Goal: Task Accomplishment & Management: Complete application form

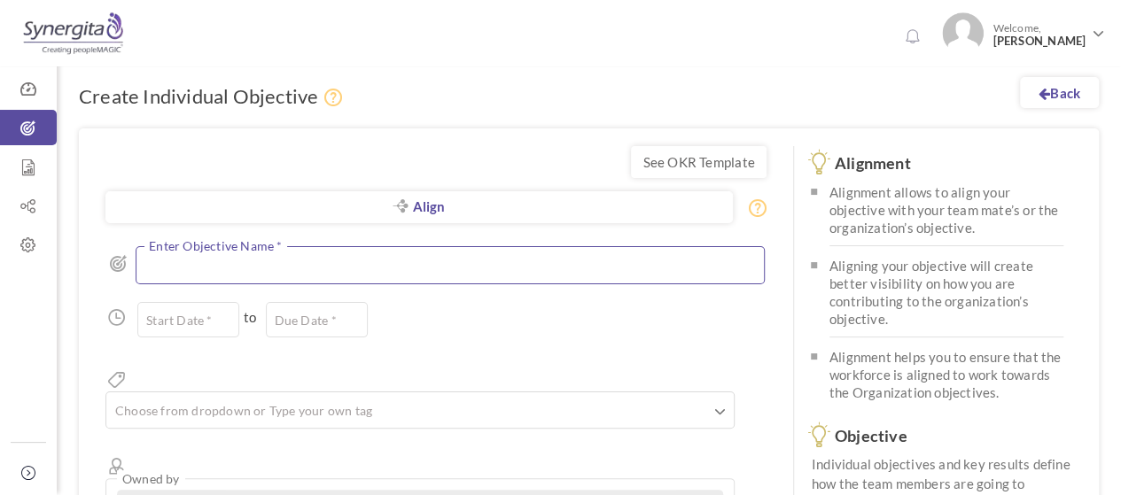
click at [250, 264] on textarea at bounding box center [450, 264] width 629 height 37
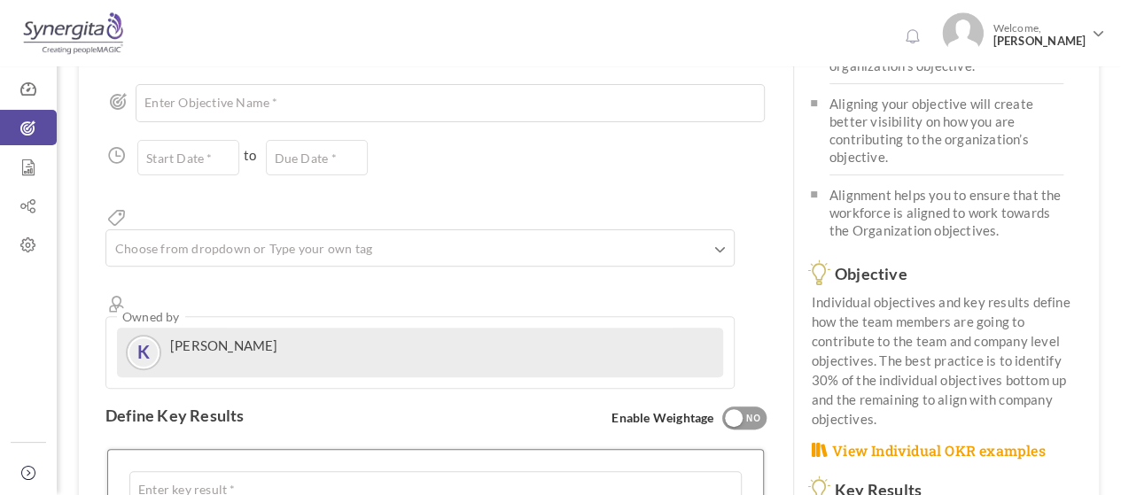
scroll to position [159, 0]
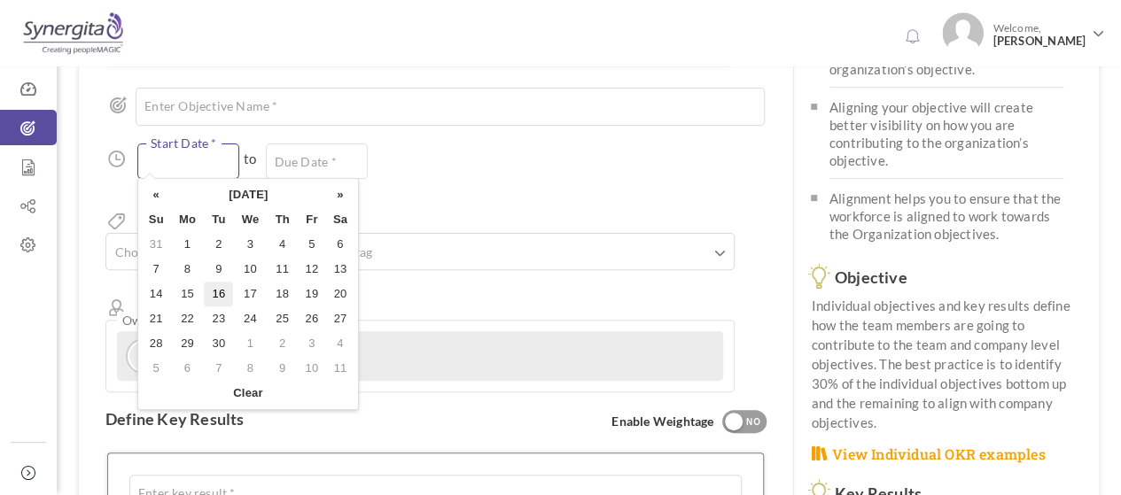
click at [215, 152] on input "text" at bounding box center [188, 161] width 102 height 35
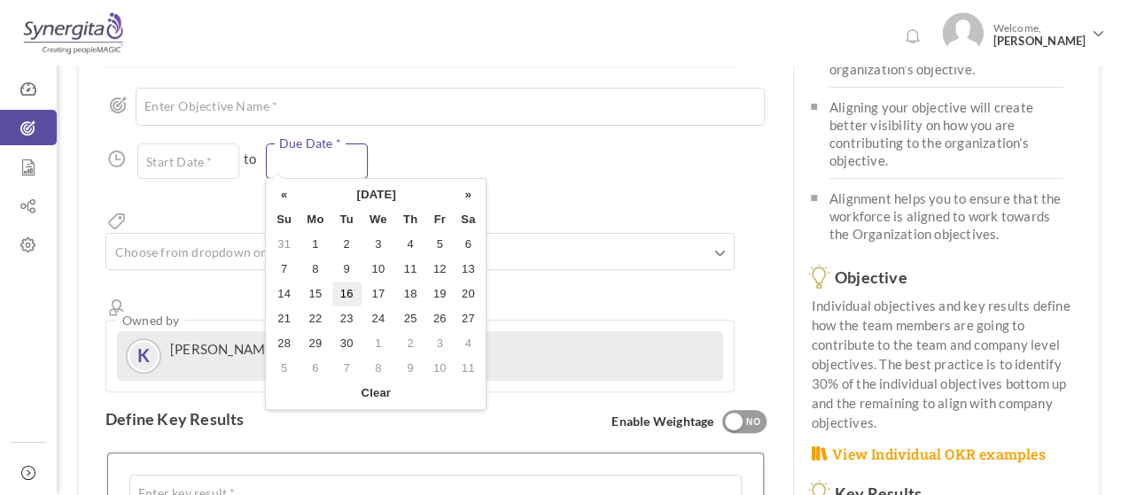
click at [323, 147] on input "text" at bounding box center [317, 161] width 102 height 35
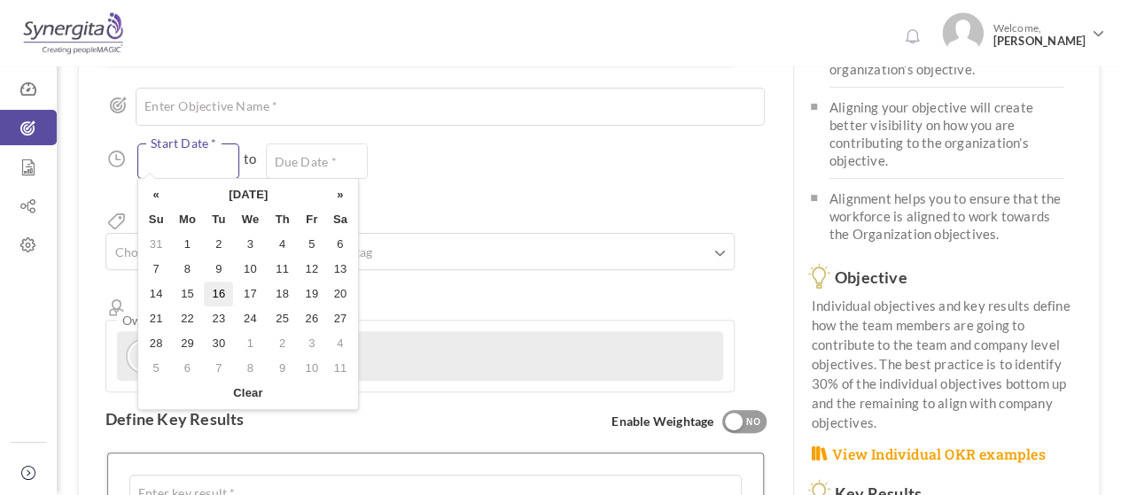
click at [199, 157] on input "text" at bounding box center [188, 161] width 102 height 35
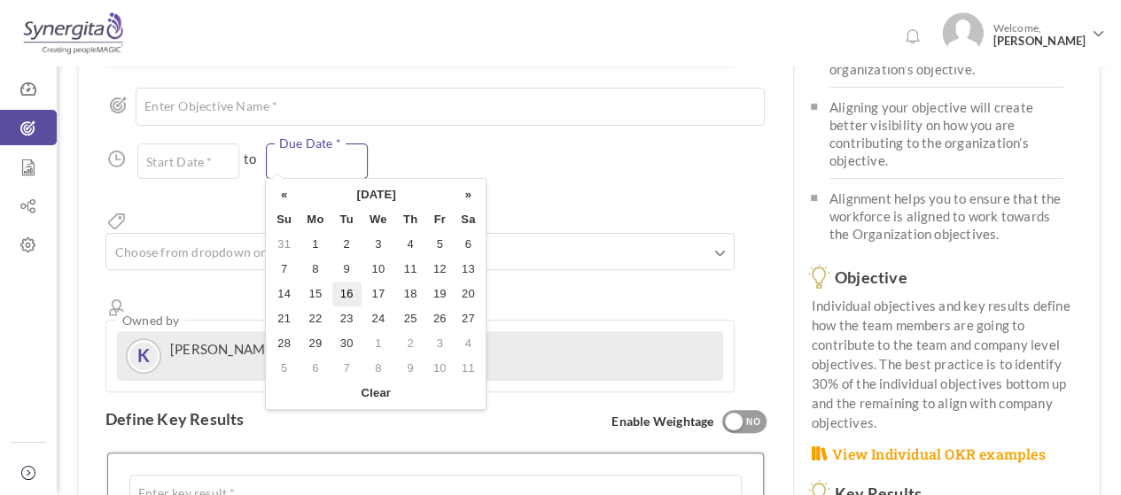
click at [290, 150] on input "text" at bounding box center [317, 161] width 102 height 35
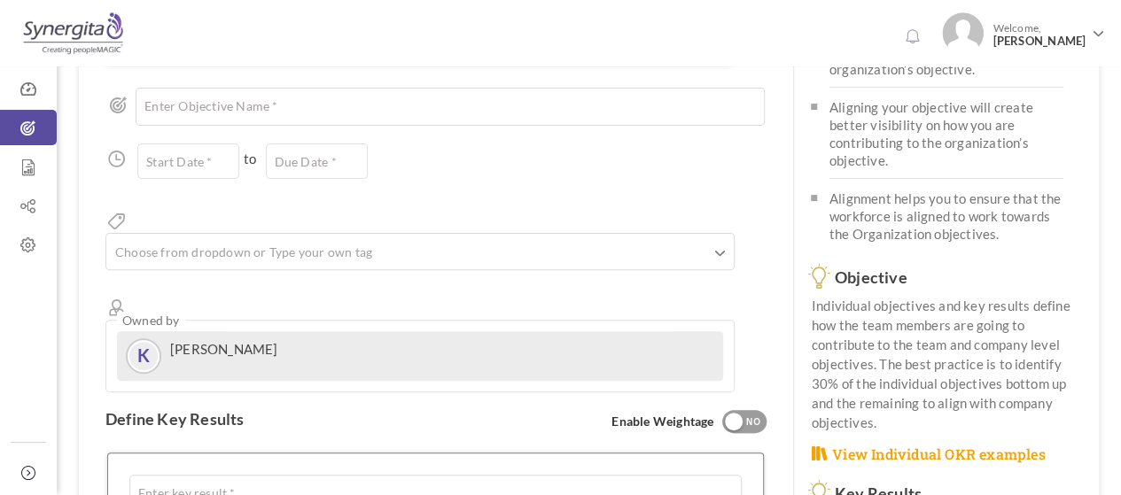
click at [393, 158] on div "Start Date * to Due Date * Due date should not fall after the aligned objective…" at bounding box center [435, 161] width 661 height 35
click at [321, 199] on div "Align Objective All Company Team Individual Choose Objective Enter Objective Na…" at bounding box center [435, 230] width 661 height 323
click at [326, 240] on ul at bounding box center [420, 254] width 628 height 29
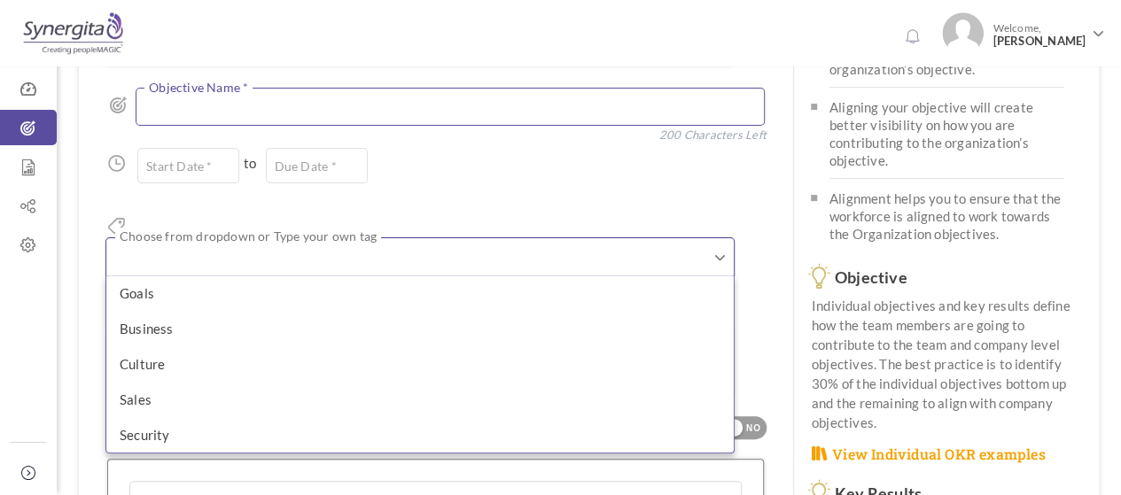
click at [433, 117] on textarea at bounding box center [450, 106] width 629 height 37
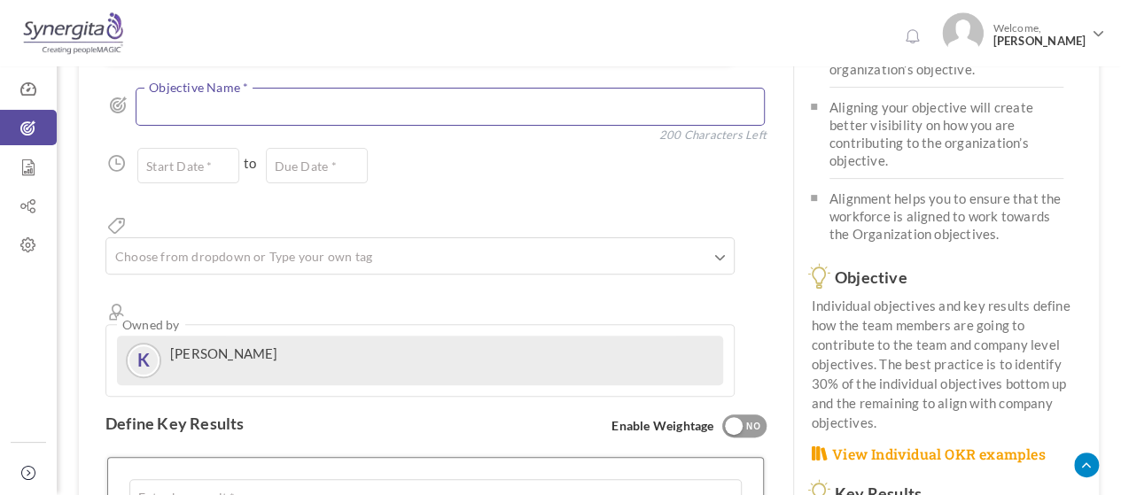
scroll to position [247, 0]
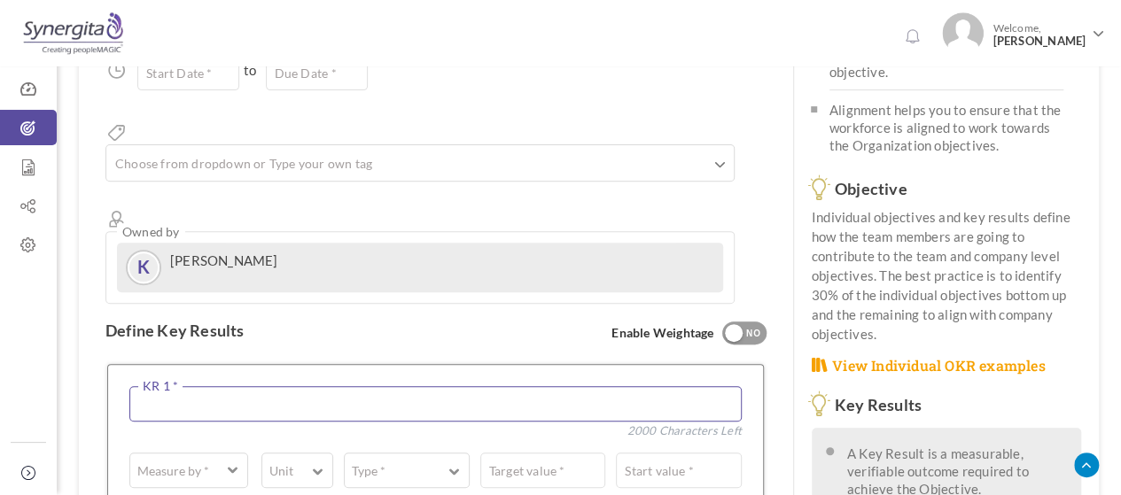
click at [242, 386] on textarea at bounding box center [435, 403] width 612 height 35
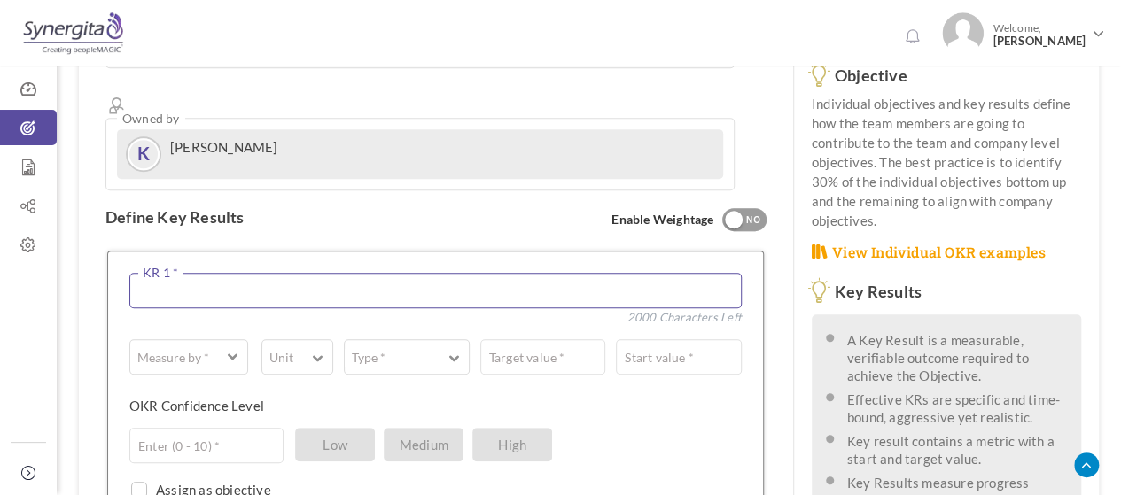
scroll to position [363, 0]
click at [229, 347] on span "button" at bounding box center [233, 353] width 11 height 13
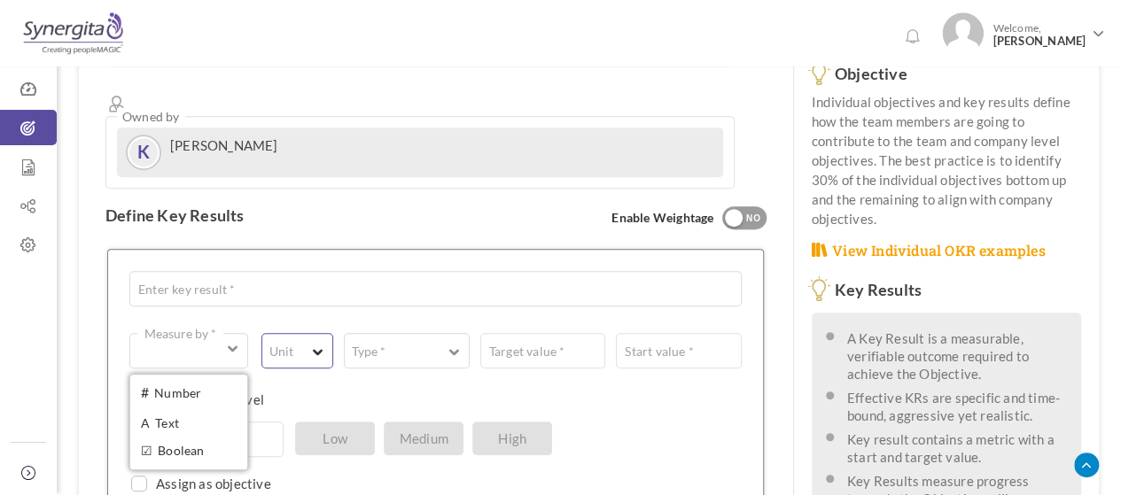
click at [315, 344] on span "button" at bounding box center [318, 350] width 11 height 13
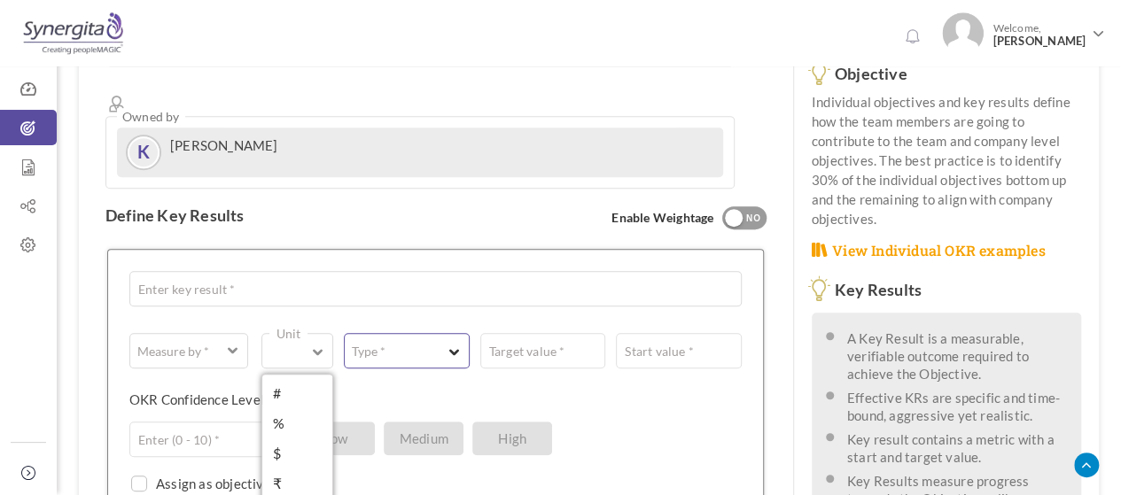
click at [434, 333] on button "Type *" at bounding box center [406, 350] width 125 height 35
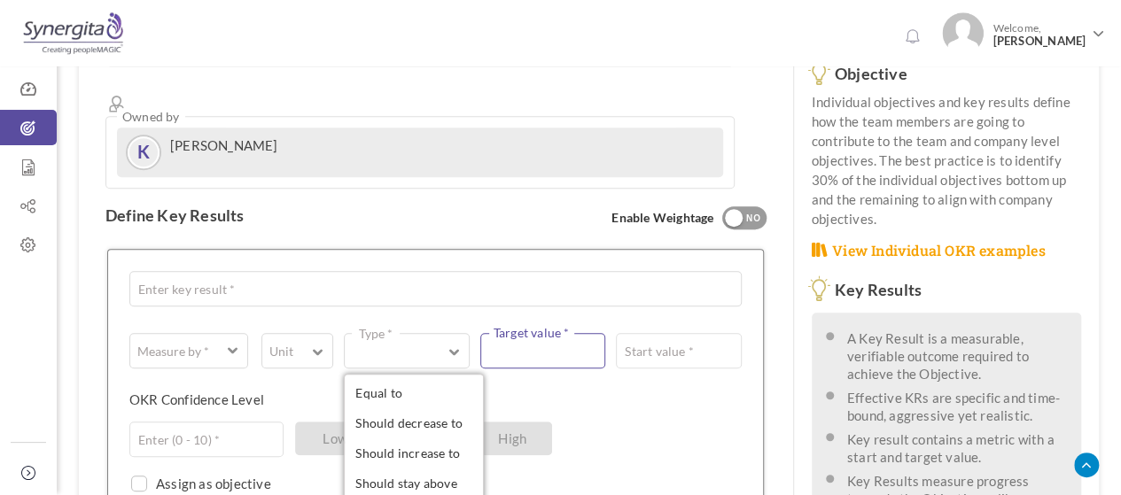
click at [535, 333] on input "text" at bounding box center [542, 350] width 125 height 35
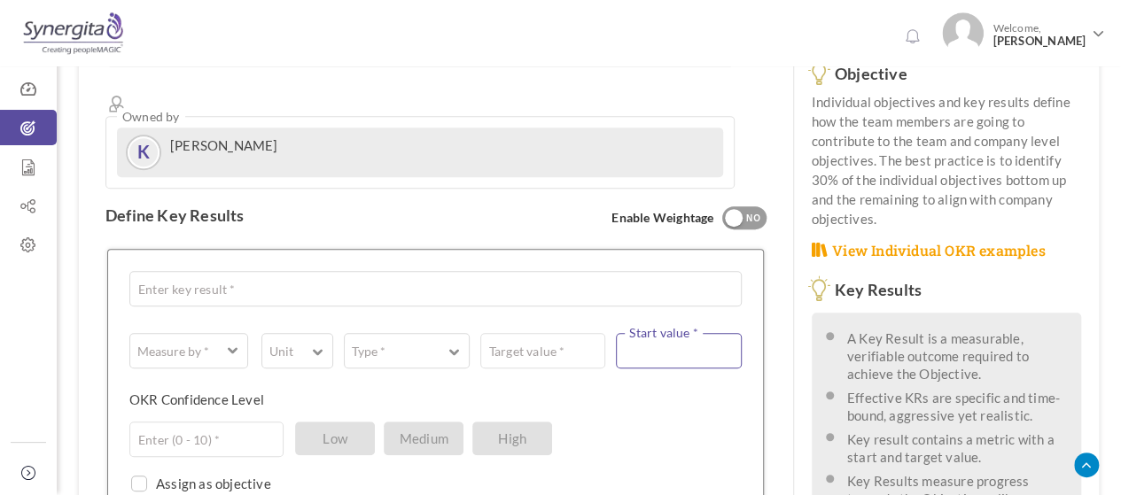
click at [684, 333] on input "text" at bounding box center [678, 350] width 125 height 35
click at [436, 333] on button "Type *" at bounding box center [406, 350] width 125 height 35
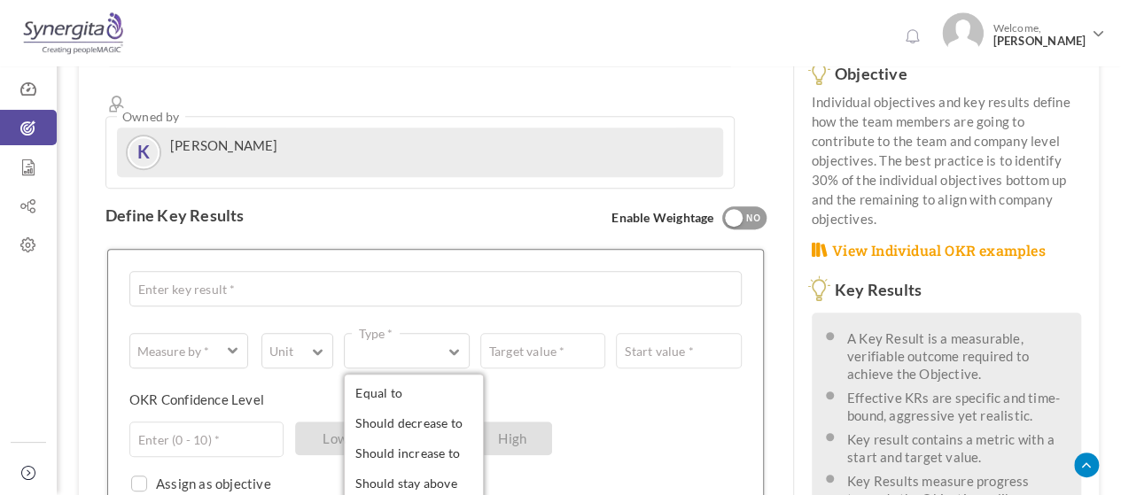
click at [484, 189] on div "Define Key Results Enable Weightage YES NO" at bounding box center [435, 216] width 661 height 54
